Goal: Information Seeking & Learning: Stay updated

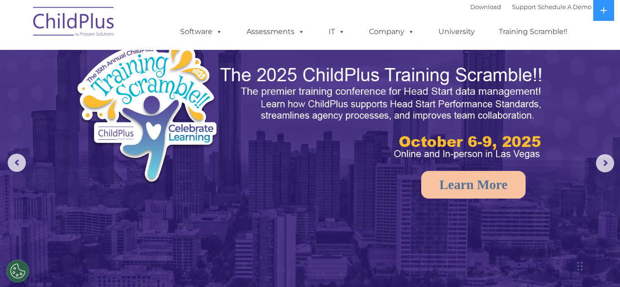
click at [93, 27] on img at bounding box center [74, 22] width 91 height 45
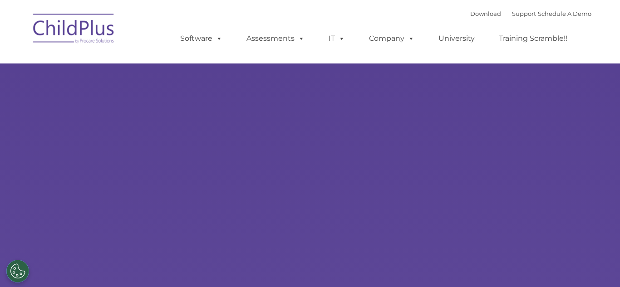
type input ""
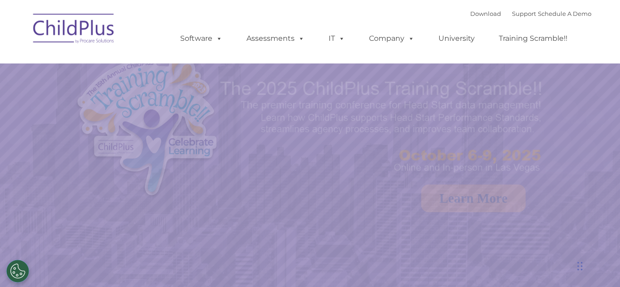
select select "MEDIUM"
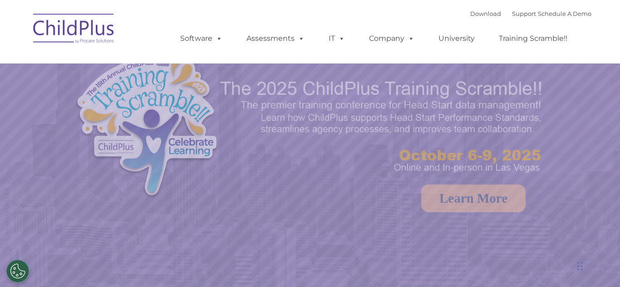
click at [193, 95] on img at bounding box center [179, 129] width 208 height 152
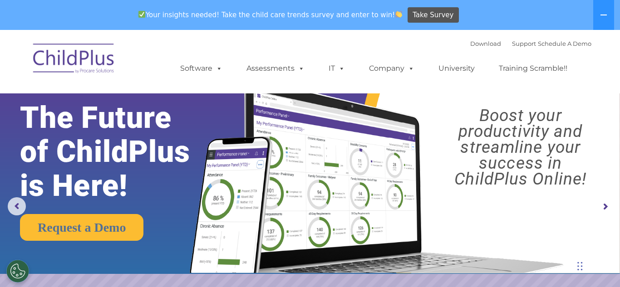
click at [91, 4] on div "Your insights needed! Take the child care trends survey and enter to win! Take …" at bounding box center [297, 14] width 594 height 29
